Goal: Task Accomplishment & Management: Manage account settings

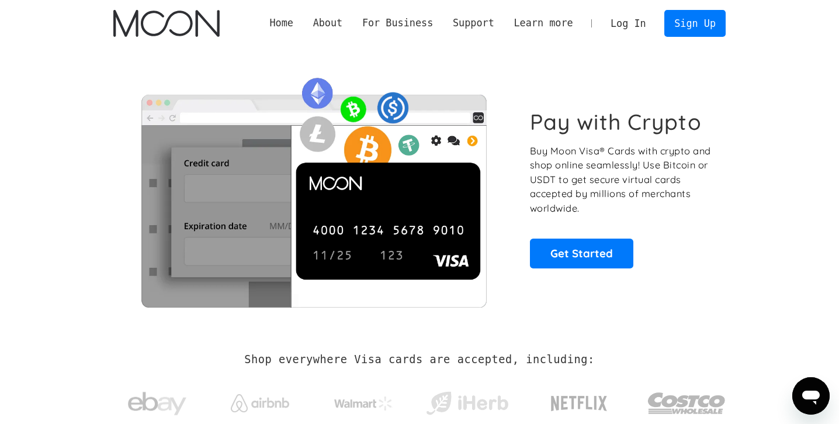
click at [630, 29] on link "Log In" at bounding box center [628, 24] width 55 height 26
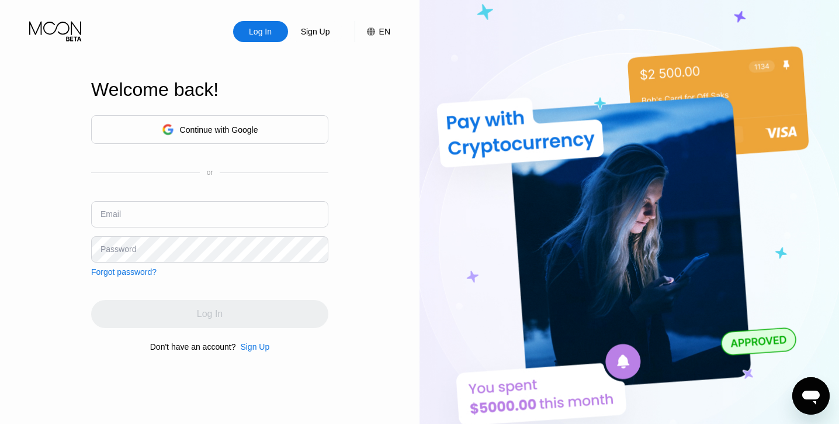
click at [233, 125] on div "Continue with Google" at bounding box center [219, 129] width 78 height 9
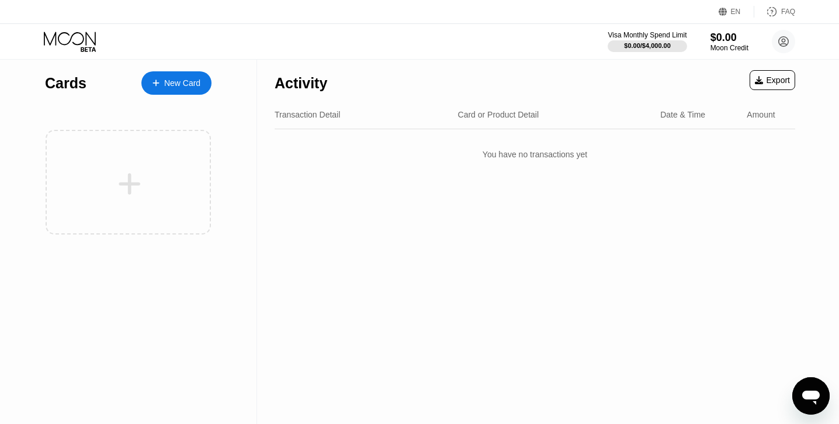
click at [552, 206] on div "Activity Export Transaction Detail Card or Product Detail Date & Time Amount Yo…" at bounding box center [535, 242] width 556 height 364
click at [500, 113] on div "Card or Product Detail" at bounding box center [498, 114] width 81 height 9
click at [319, 119] on div "Transaction Detail" at bounding box center [307, 114] width 65 height 9
